Goal: Transaction & Acquisition: Purchase product/service

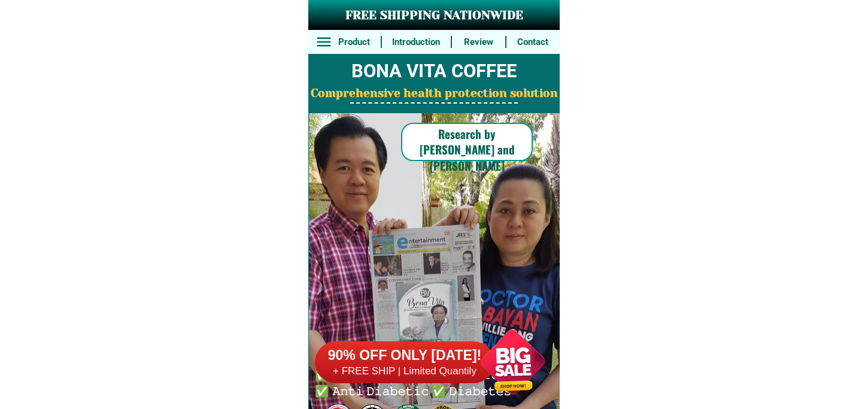
scroll to position [8873, 0]
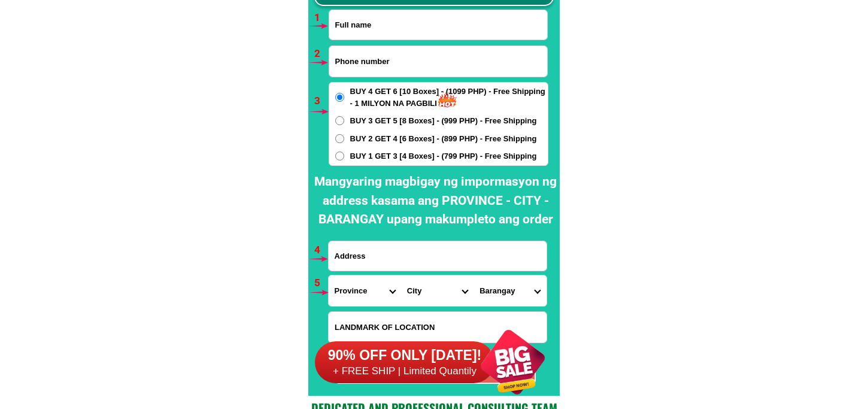
click at [364, 75] on input "Input phone_number" at bounding box center [438, 61] width 218 height 31
paste input "09930418223"
type input "09930418223"
click at [369, 27] on input "Input full_name" at bounding box center [438, 24] width 218 height 29
paste input "[PERSON_NAME]"
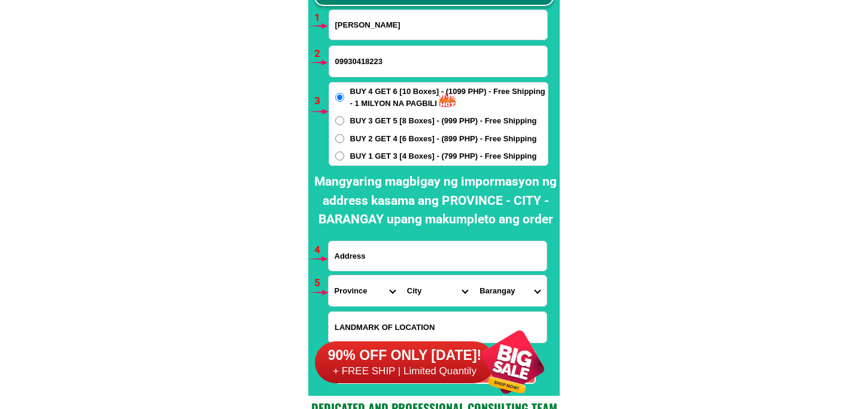
type input "[PERSON_NAME]"
click at [392, 255] on input "Input address" at bounding box center [438, 255] width 218 height 29
paste input "Sto [PERSON_NAME] [MEDICAL_DATA] [PERSON_NAME]"
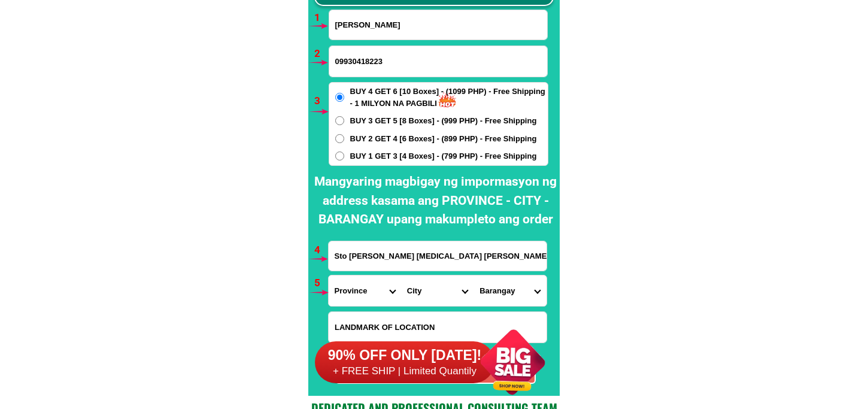
type input "Sto [PERSON_NAME] [MEDICAL_DATA] [PERSON_NAME]"
click at [367, 156] on span "BUY 1 GET 3 [4 Boxes] - (799 PHP) - Free Shipping" at bounding box center [443, 156] width 187 height 12
click at [344, 156] on input "BUY 1 GET 3 [4 Boxes] - (799 PHP) - Free Shipping" at bounding box center [339, 156] width 9 height 9
radio input "true"
click at [370, 290] on select "Province [GEOGRAPHIC_DATA] [GEOGRAPHIC_DATA][PERSON_NAME][GEOGRAPHIC_DATA][GEOG…" at bounding box center [365, 290] width 72 height 31
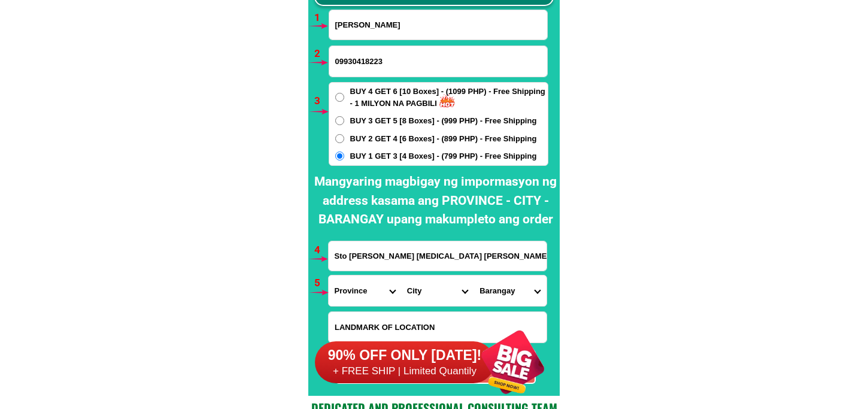
click at [352, 296] on select "Province [GEOGRAPHIC_DATA] [GEOGRAPHIC_DATA][PERSON_NAME][GEOGRAPHIC_DATA][GEOG…" at bounding box center [365, 290] width 72 height 31
select select "63_305"
click at [329, 275] on select "Province [GEOGRAPHIC_DATA] [GEOGRAPHIC_DATA][PERSON_NAME][GEOGRAPHIC_DATA][GEOG…" at bounding box center [365, 290] width 72 height 31
drag, startPoint x: 425, startPoint y: 289, endPoint x: 424, endPoint y: 278, distance: 10.8
click at [424, 288] on select "City [GEOGRAPHIC_DATA][PERSON_NAME]-city [GEOGRAPHIC_DATA][PERSON_NAME] Echague…" at bounding box center [437, 290] width 72 height 31
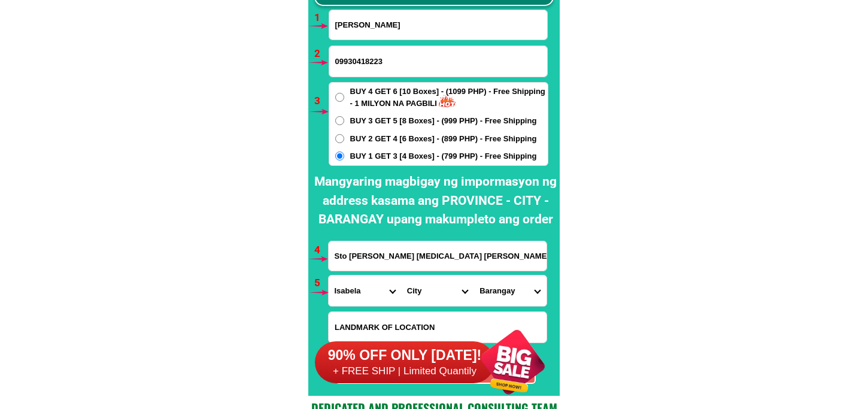
select select "63_3059092"
click at [401, 275] on select "City [GEOGRAPHIC_DATA][PERSON_NAME]-city [GEOGRAPHIC_DATA][PERSON_NAME] Echague…" at bounding box center [437, 290] width 72 height 31
drag, startPoint x: 504, startPoint y: 295, endPoint x: 506, endPoint y: 276, distance: 18.7
click at [504, 295] on select "Barangay Aga Andarayan [GEOGRAPHIC_DATA] [GEOGRAPHIC_DATA] sur [GEOGRAPHIC_DATA…" at bounding box center [510, 290] width 72 height 31
select select "63_30590928127"
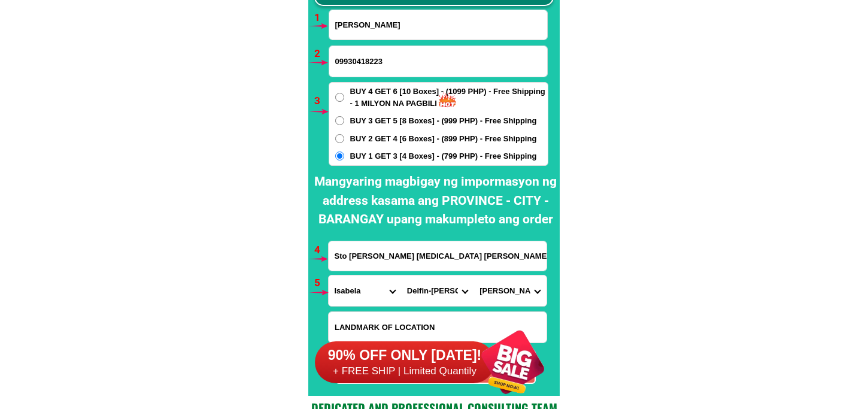
click at [474, 275] on select "Barangay Aga Andarayan [GEOGRAPHIC_DATA] [GEOGRAPHIC_DATA] sur [GEOGRAPHIC_DATA…" at bounding box center [510, 290] width 72 height 31
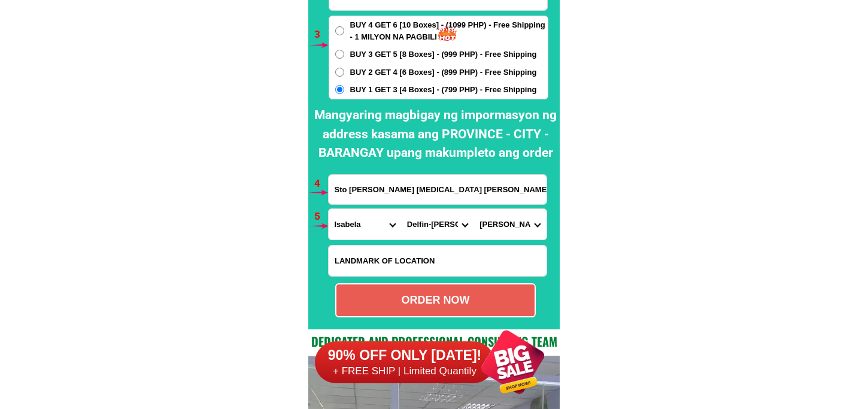
click at [432, 311] on div "ORDER NOW" at bounding box center [435, 300] width 201 height 34
radio input "true"
